Goal: Entertainment & Leisure: Consume media (video, audio)

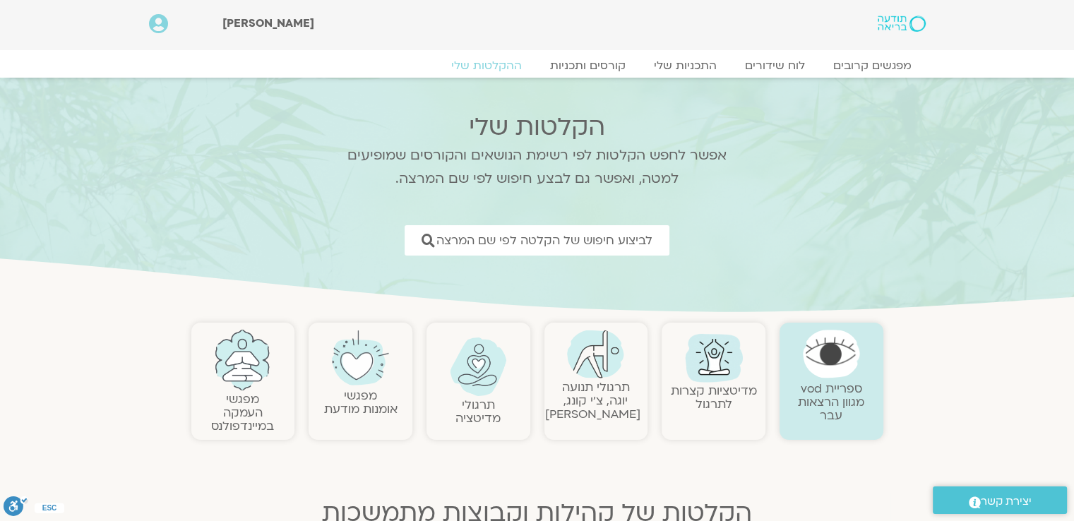
click at [579, 388] on link "תרגולי תנועה יוגה, צ׳י קונג, פלדנקרייז" at bounding box center [592, 400] width 95 height 43
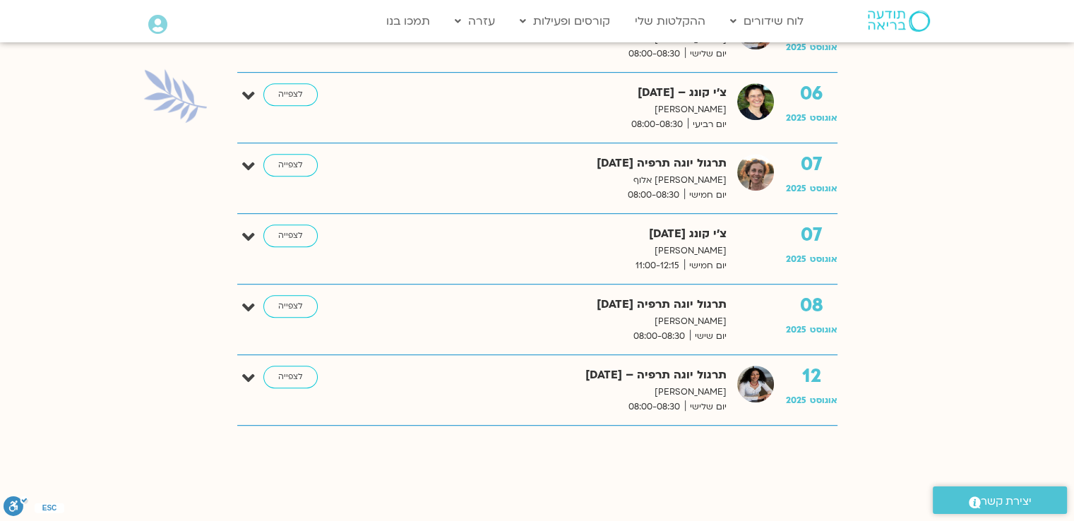
scroll to position [636, 0]
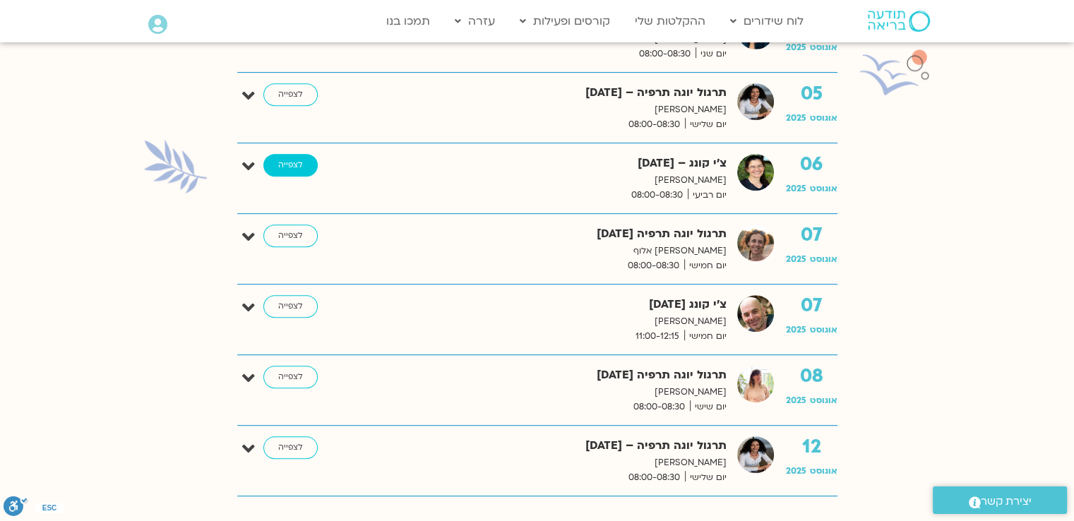
click at [300, 164] on link "לצפייה" at bounding box center [290, 165] width 54 height 23
